Goal: Transaction & Acquisition: Book appointment/travel/reservation

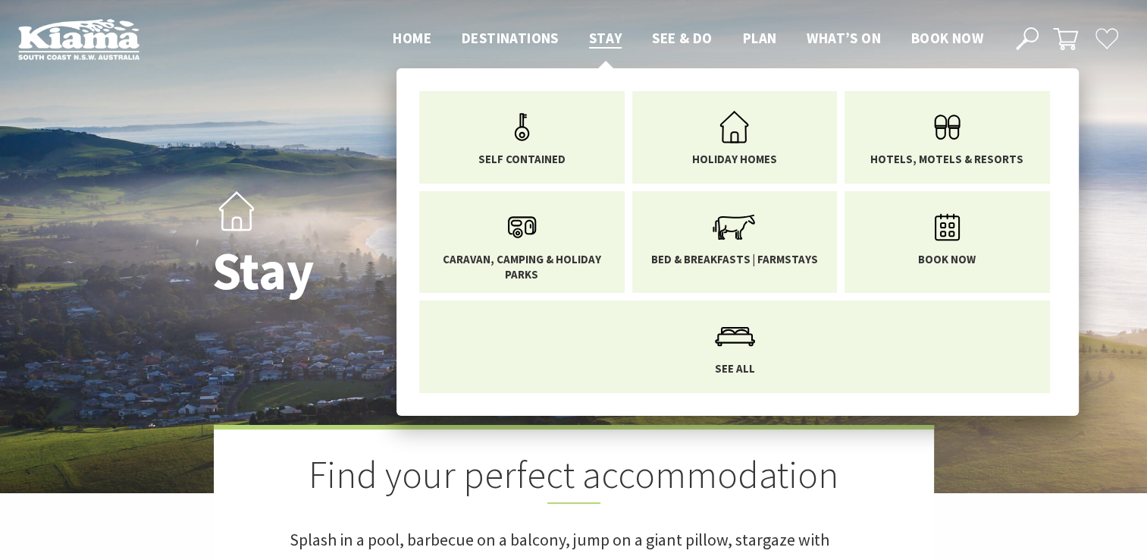
click at [600, 35] on span "Stay" at bounding box center [605, 38] width 33 height 18
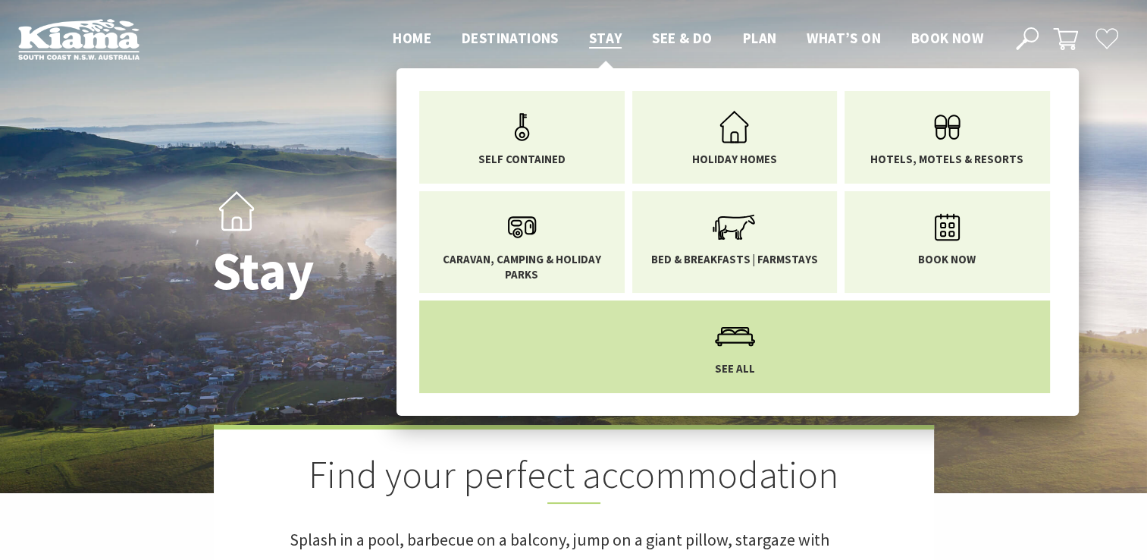
click at [731, 335] on icon "Main Menu" at bounding box center [734, 336] width 49 height 49
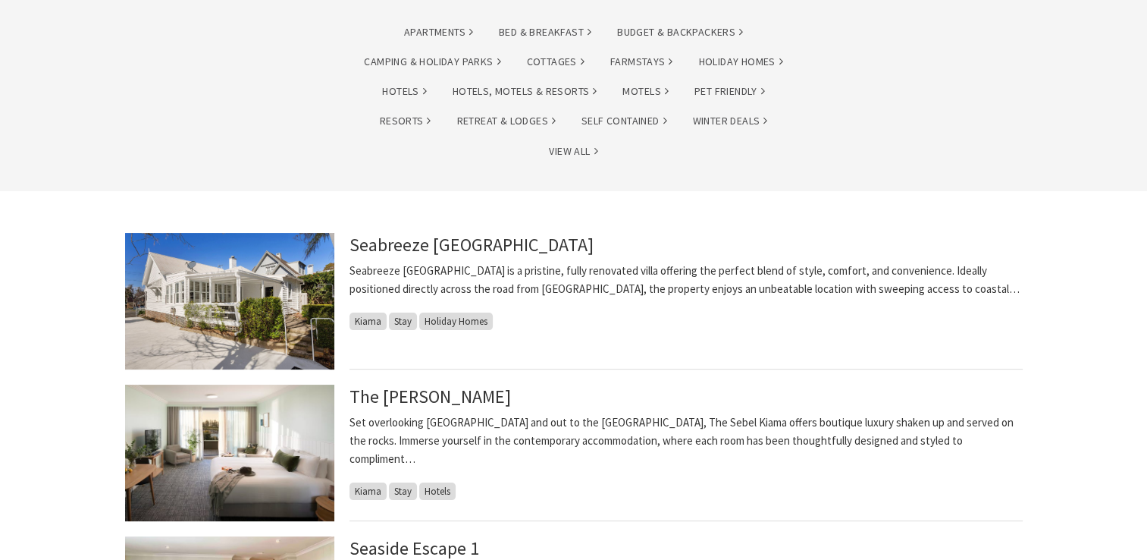
scroll to position [227, 0]
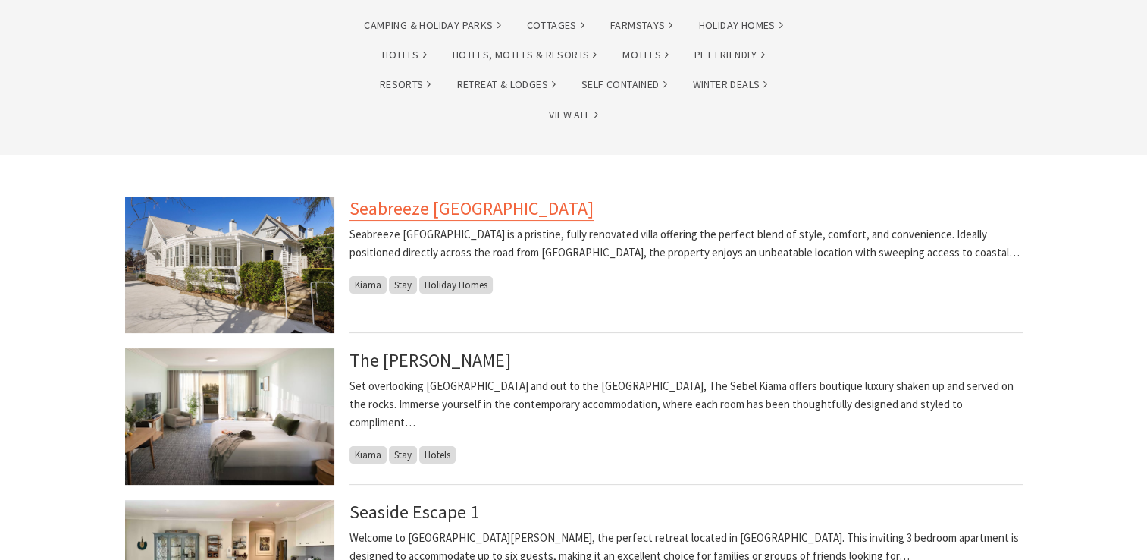
click at [447, 209] on link "Seabreeze [GEOGRAPHIC_DATA]" at bounding box center [472, 208] width 244 height 24
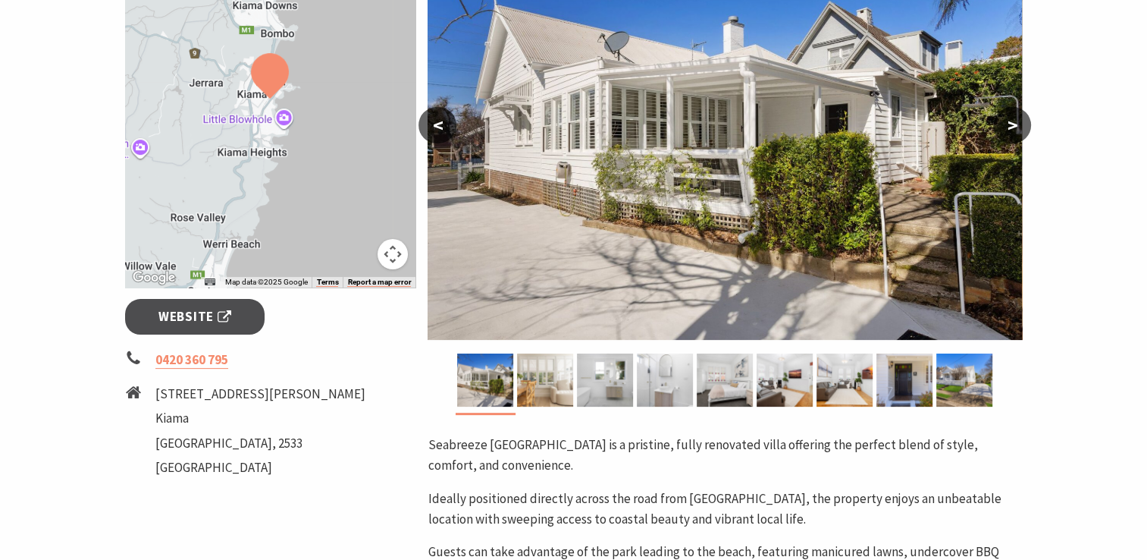
scroll to position [379, 0]
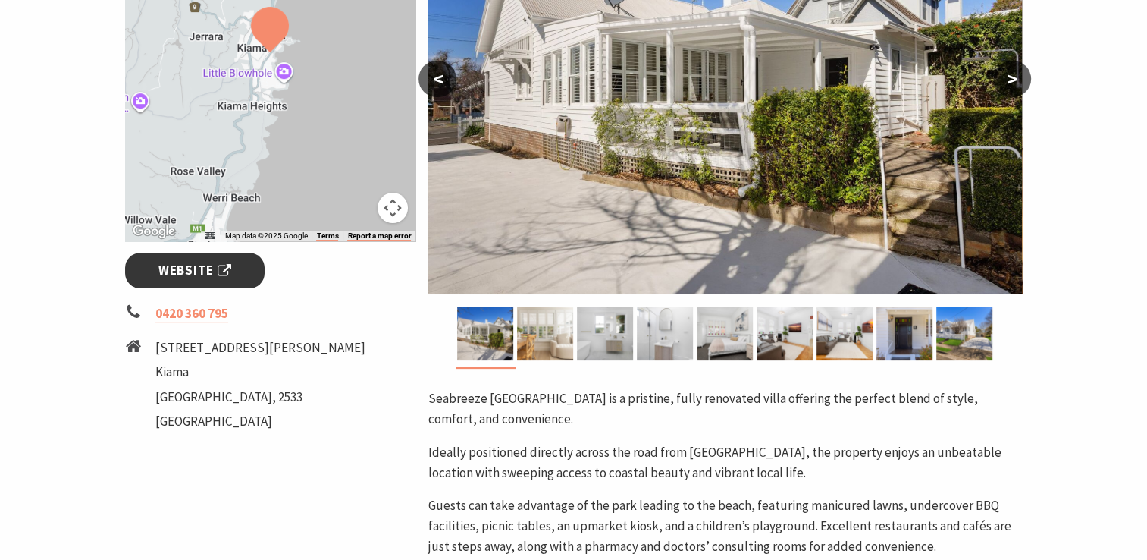
click at [186, 271] on span "Website" at bounding box center [194, 270] width 73 height 20
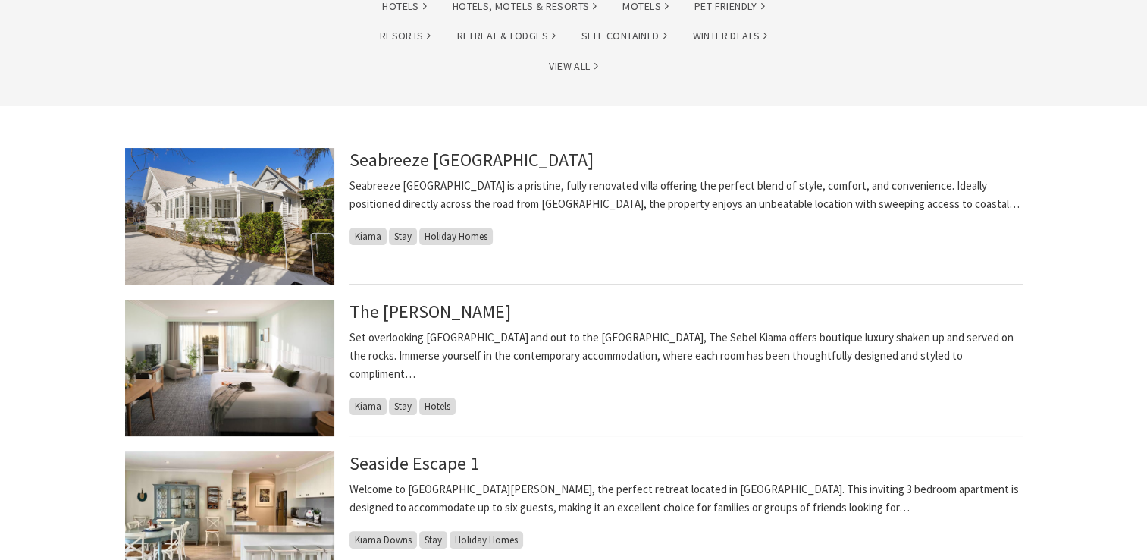
scroll to position [303, 0]
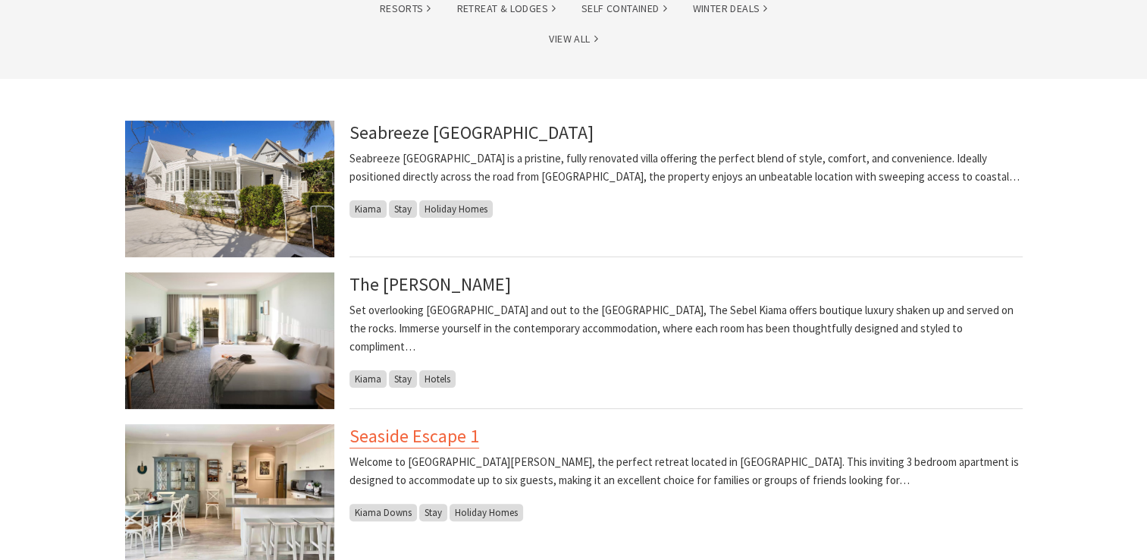
click at [419, 438] on link "Seaside Escape 1" at bounding box center [415, 436] width 130 height 24
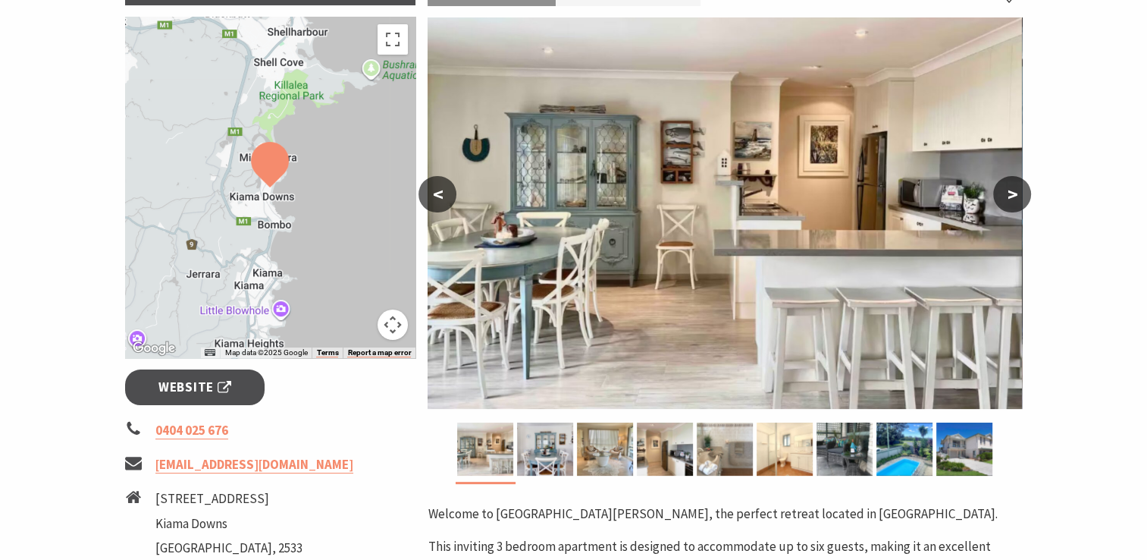
scroll to position [303, 0]
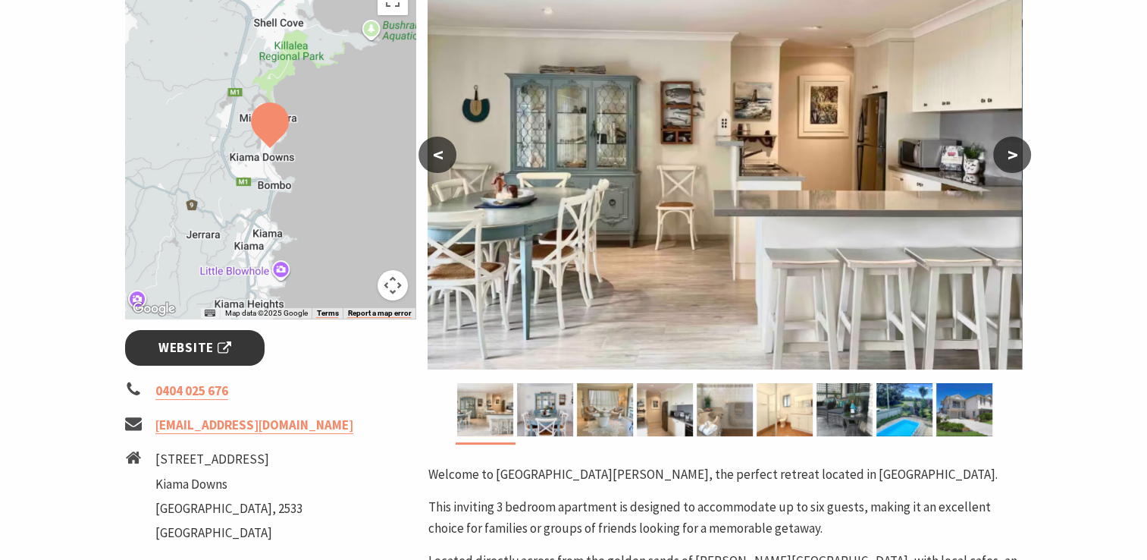
click at [183, 348] on span "Website" at bounding box center [194, 347] width 73 height 20
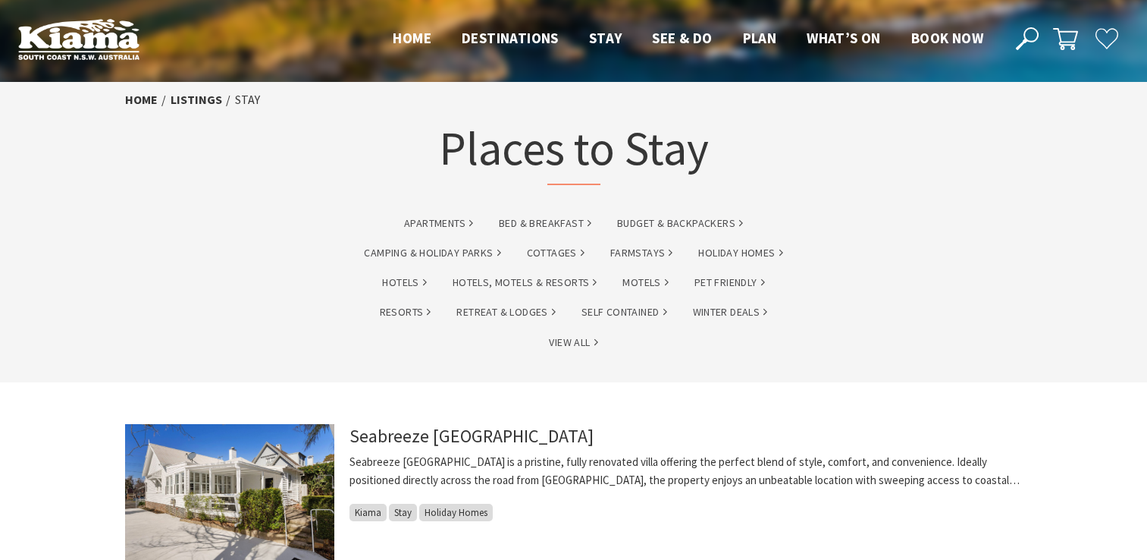
scroll to position [303, 0]
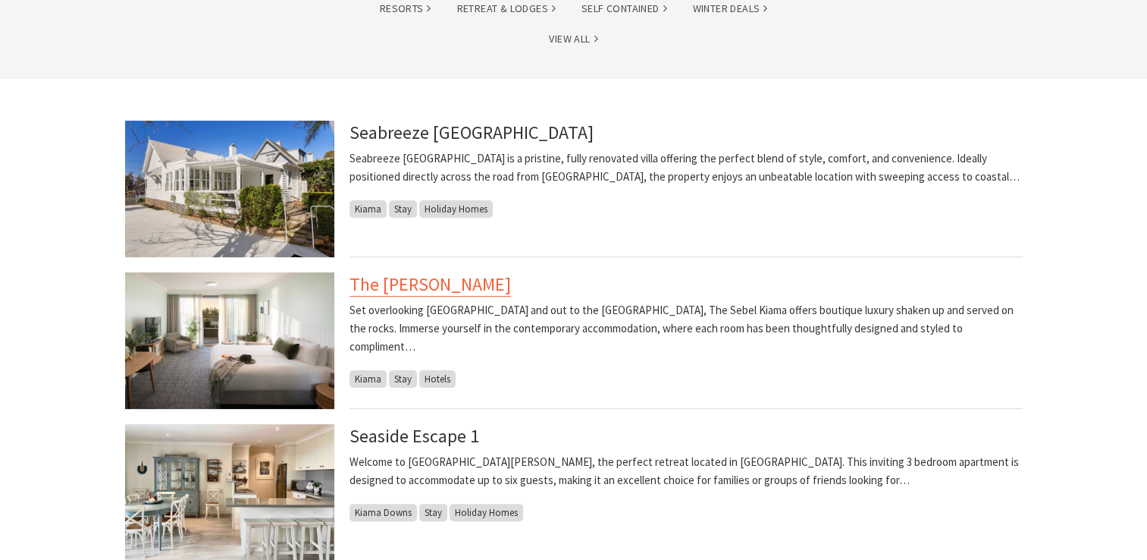
click at [424, 284] on link "The [PERSON_NAME]" at bounding box center [430, 284] width 161 height 24
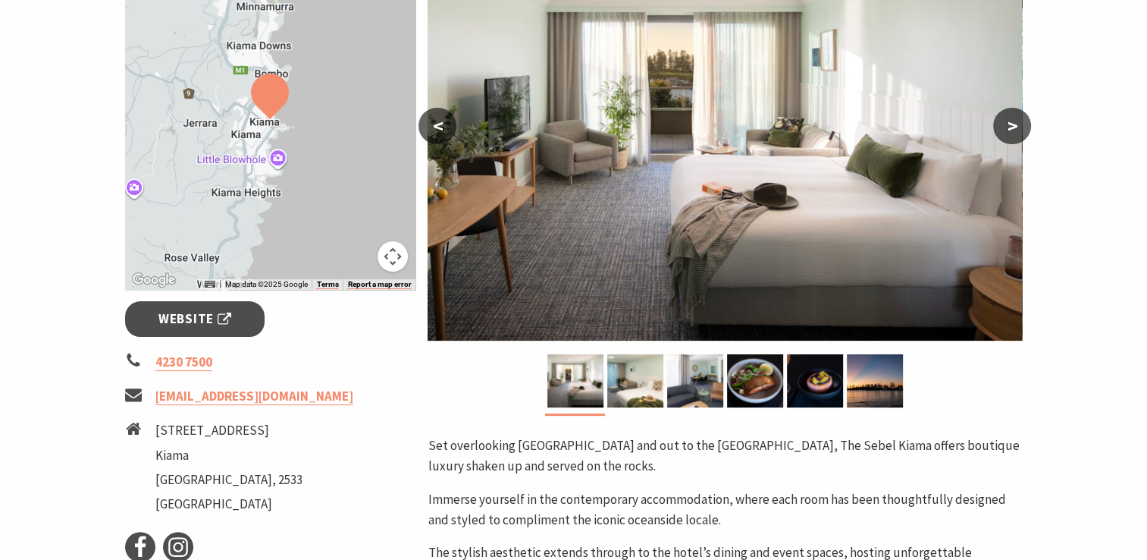
scroll to position [379, 0]
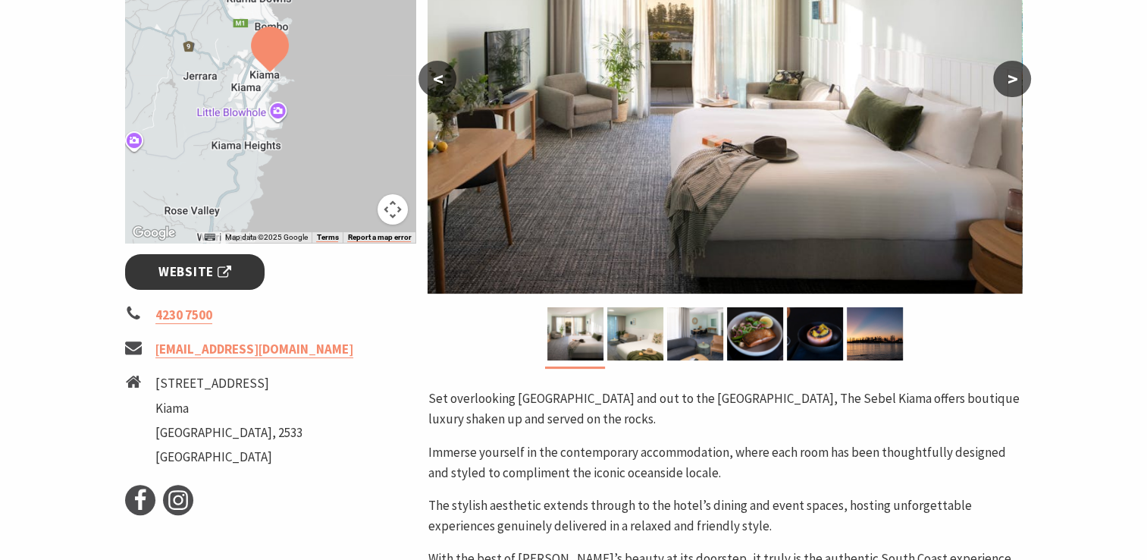
click at [194, 265] on span "Website" at bounding box center [194, 272] width 73 height 20
